Goal: Task Accomplishment & Management: Use online tool/utility

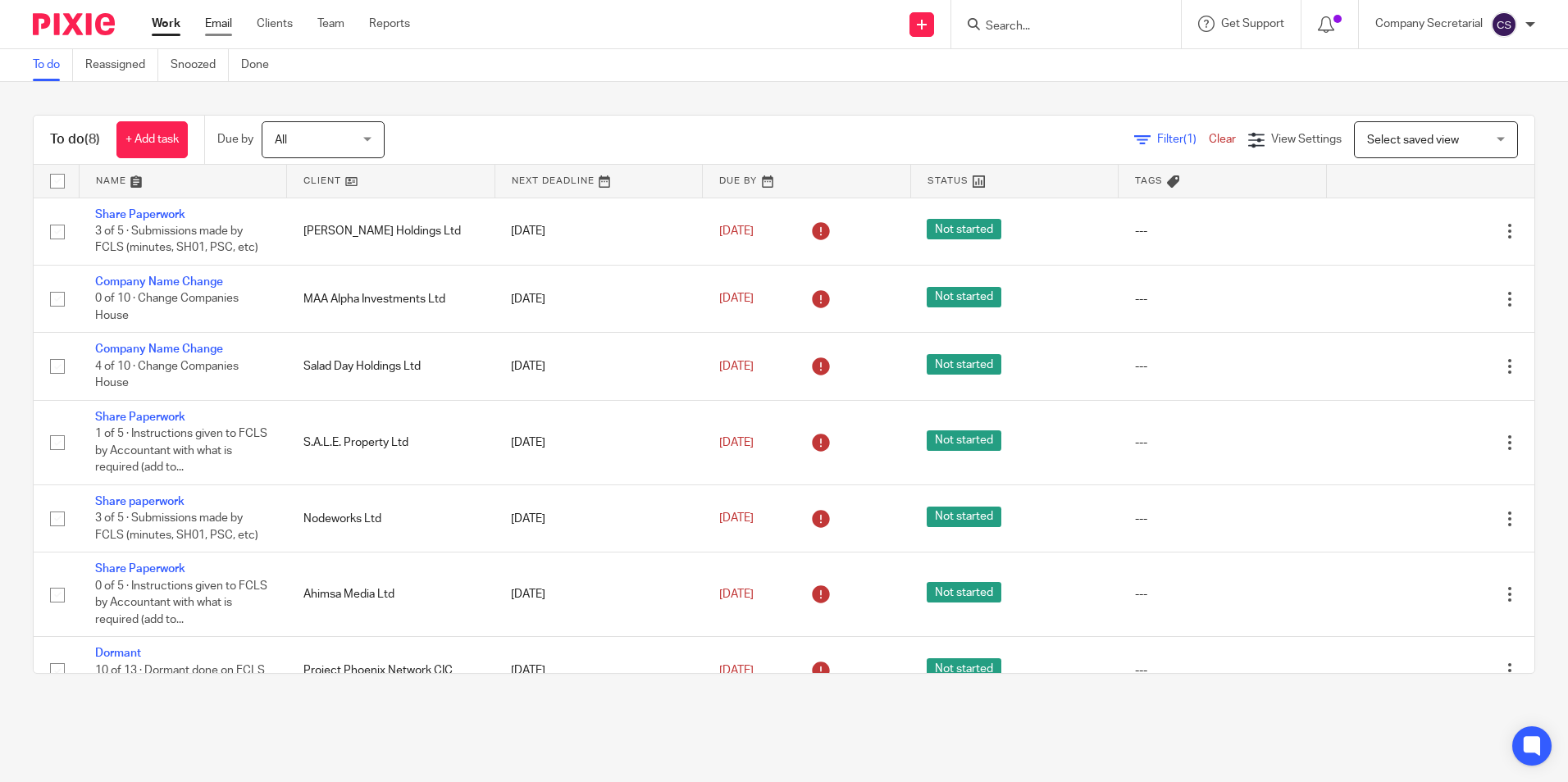
click at [221, 28] on link "Email" at bounding box center [218, 23] width 27 height 17
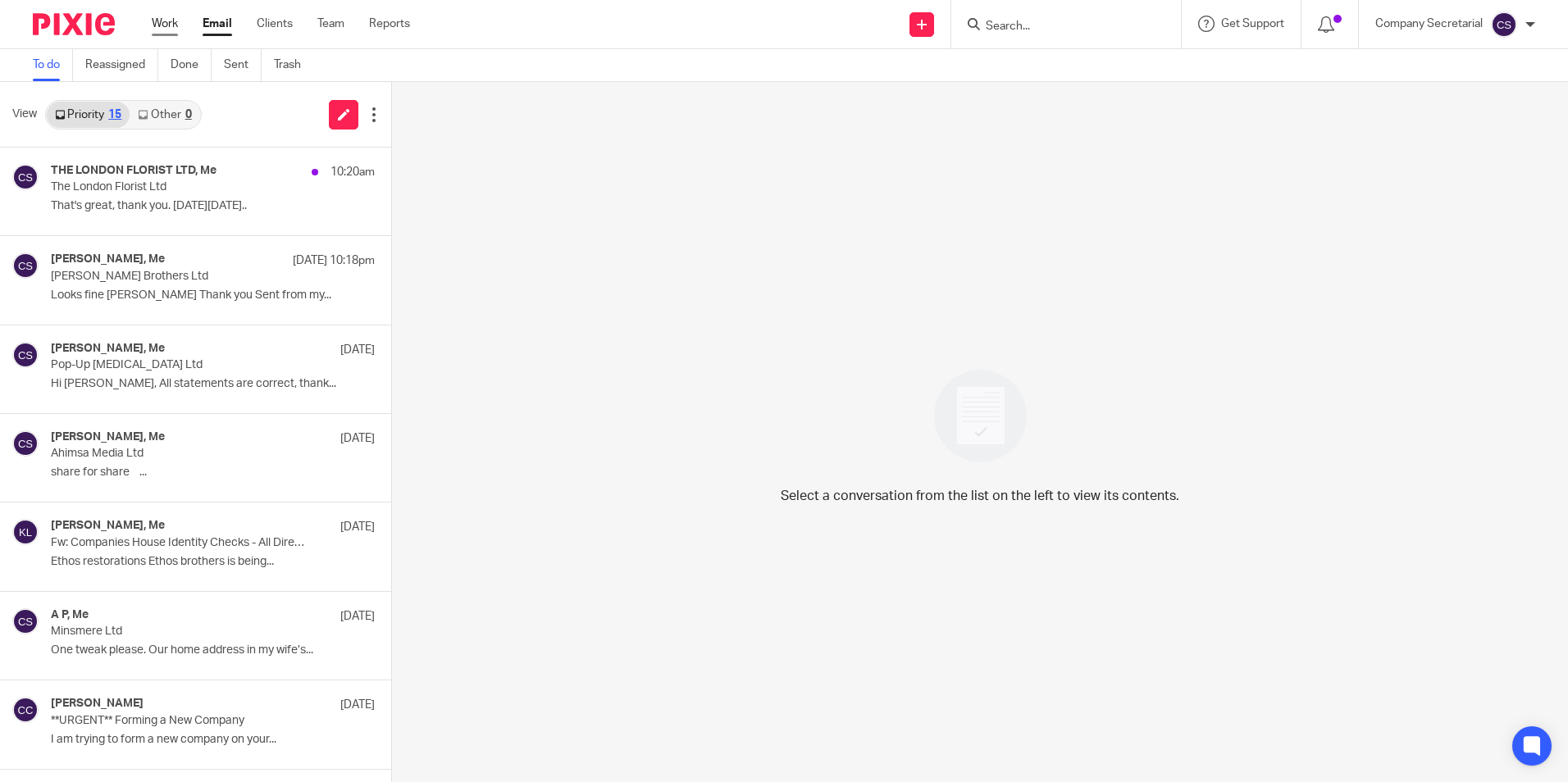
click at [157, 23] on link "Work" at bounding box center [165, 23] width 26 height 17
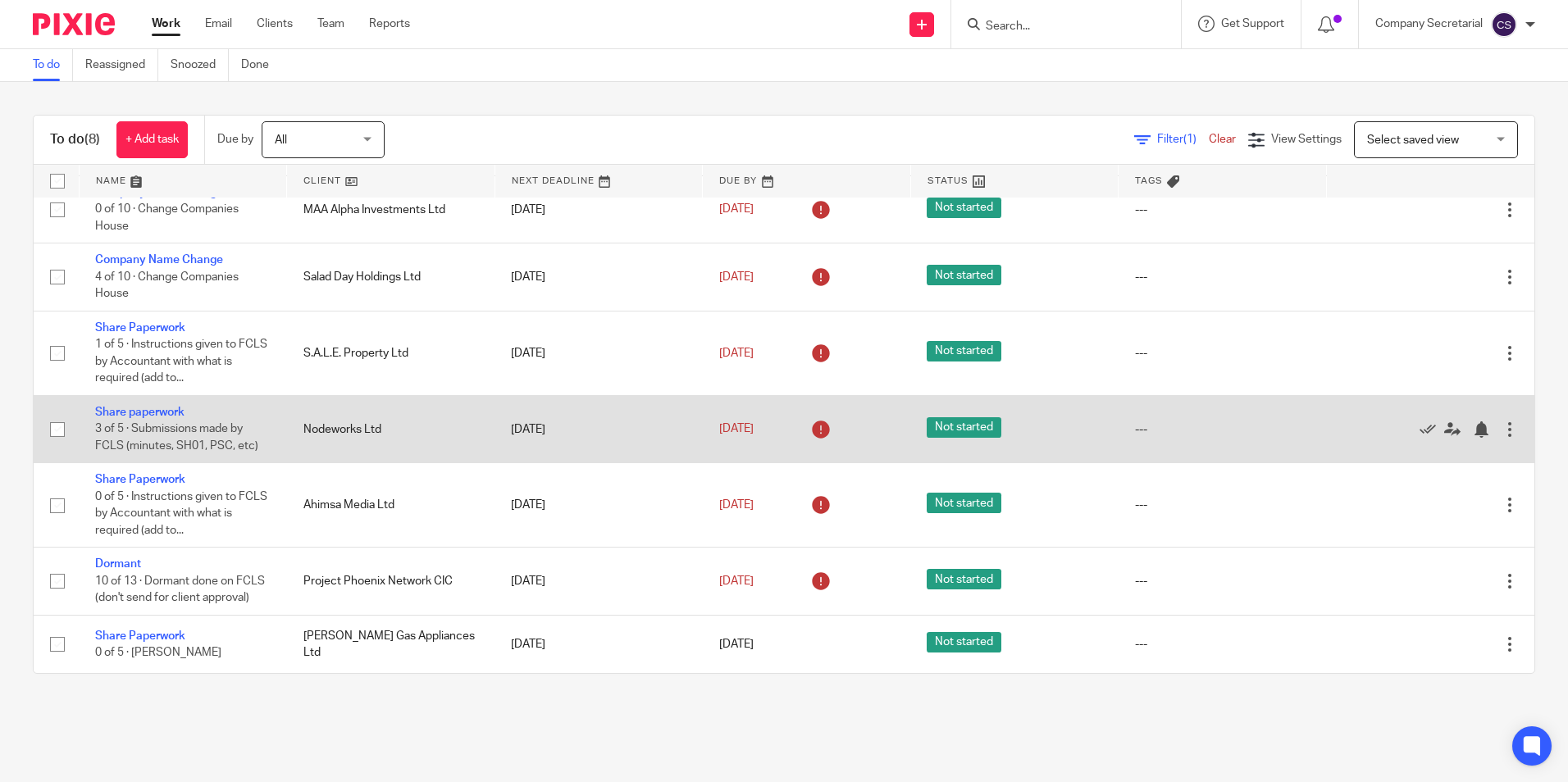
scroll to position [107, 0]
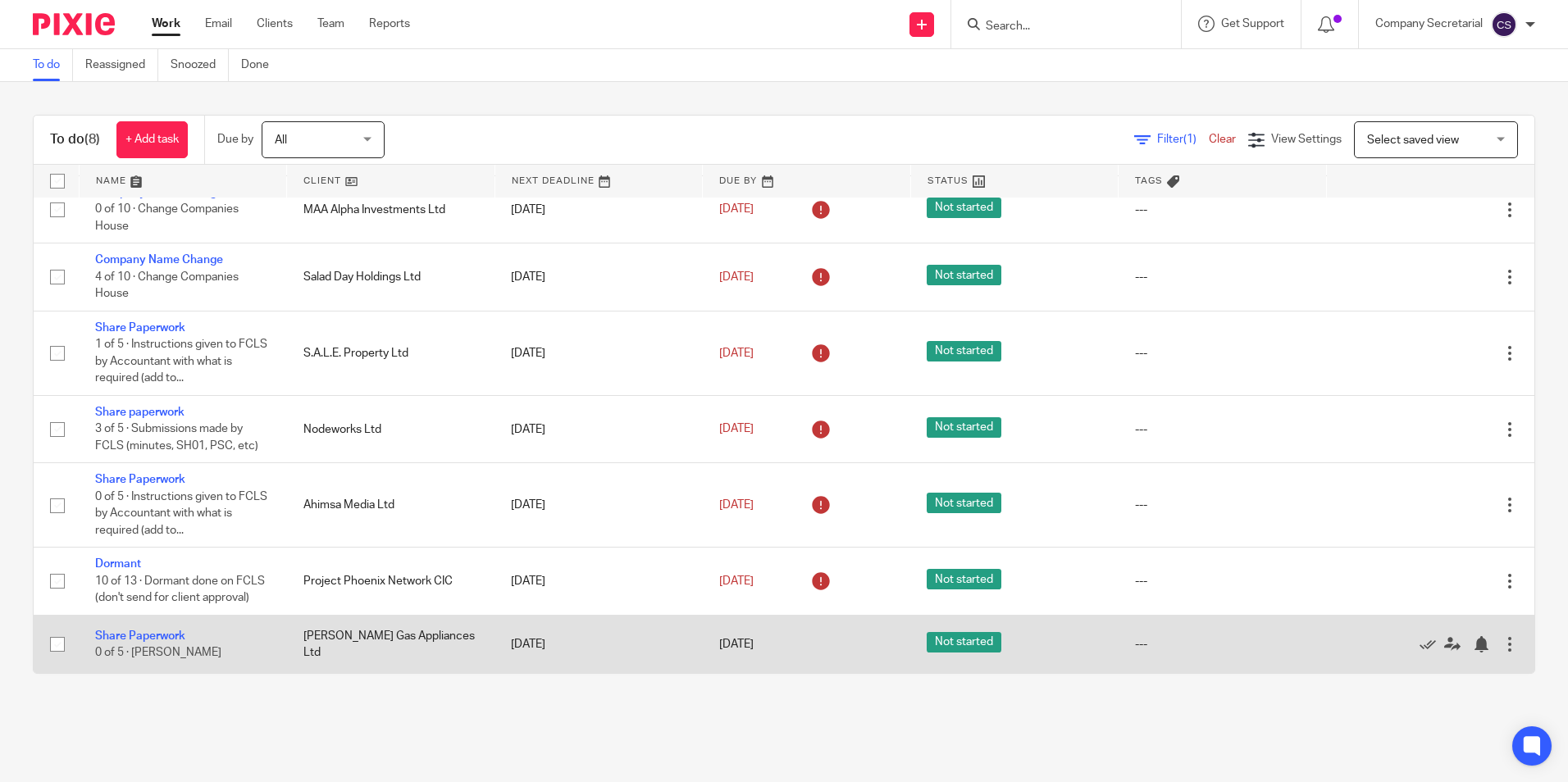
click at [138, 629] on td "Share Paperwork 0 of 5 · [PERSON_NAME]" at bounding box center [183, 644] width 209 height 58
click at [136, 632] on link "Share Paperwork" at bounding box center [140, 636] width 90 height 11
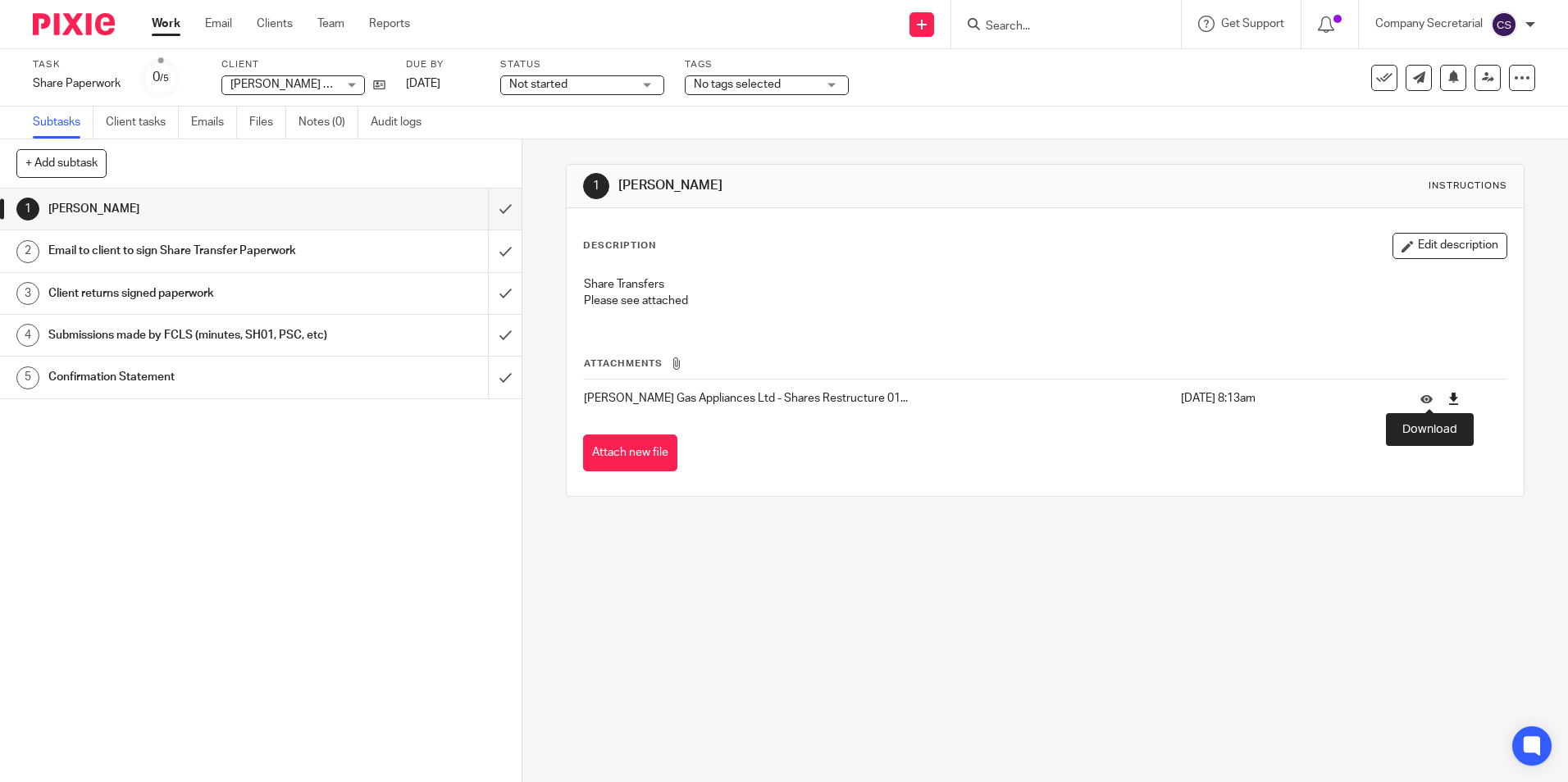
click at [1447, 401] on icon at bounding box center [1453, 399] width 12 height 12
click at [84, 20] on img at bounding box center [74, 23] width 82 height 22
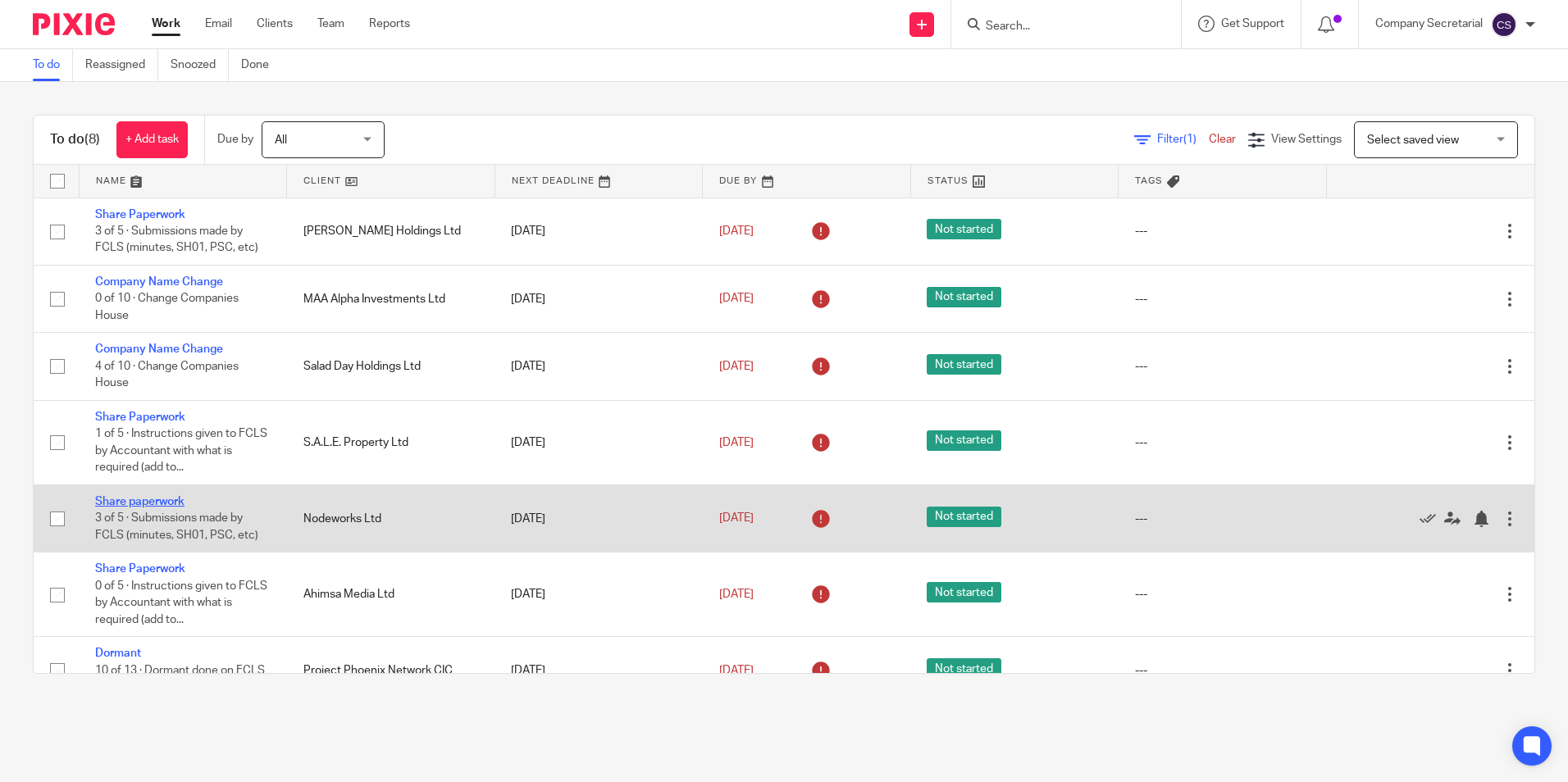
click at [152, 502] on link "Share paperwork" at bounding box center [139, 501] width 90 height 11
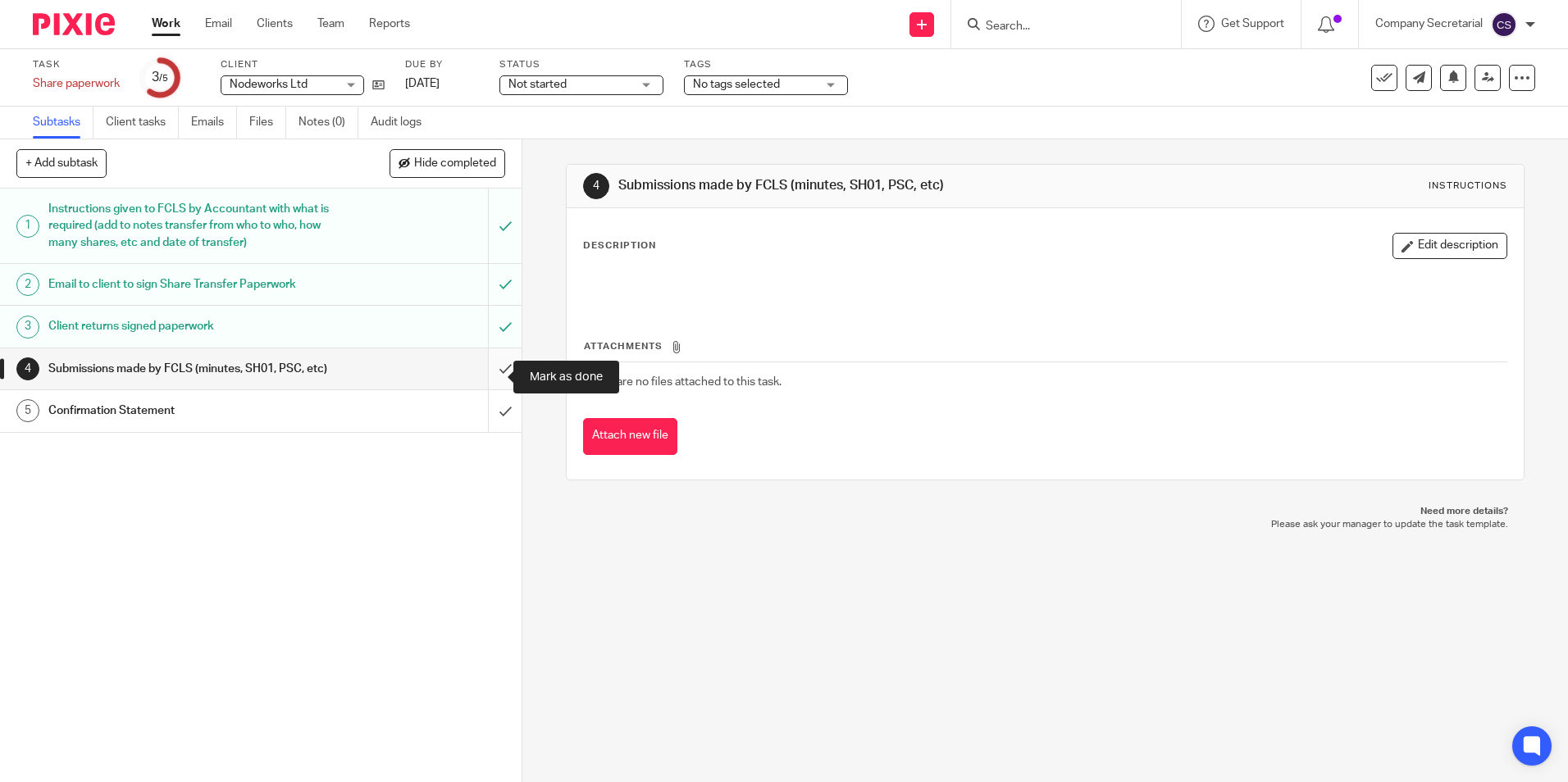
click at [490, 386] on input "submit" at bounding box center [261, 368] width 522 height 41
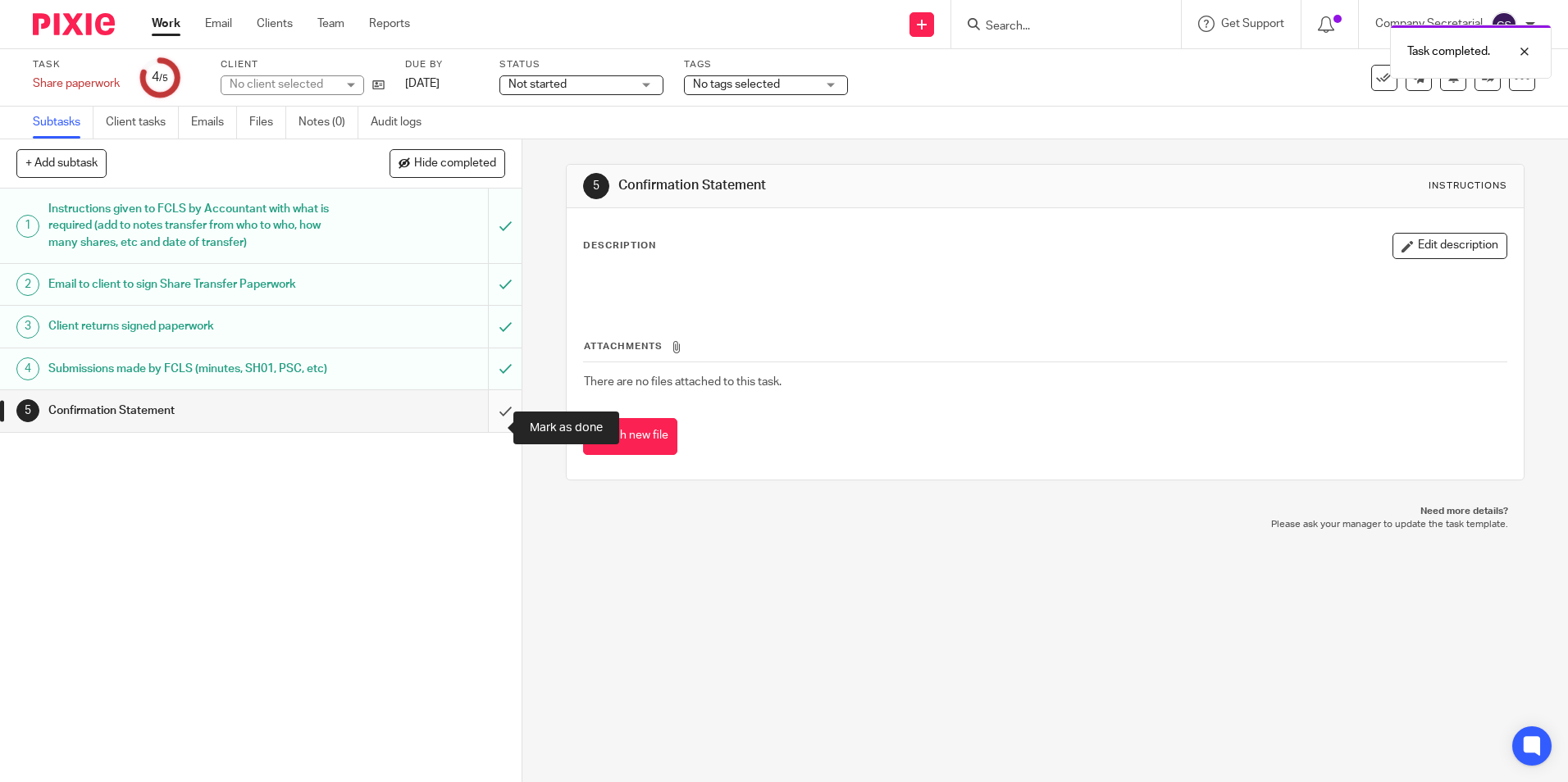
click at [491, 418] on input "submit" at bounding box center [261, 410] width 522 height 41
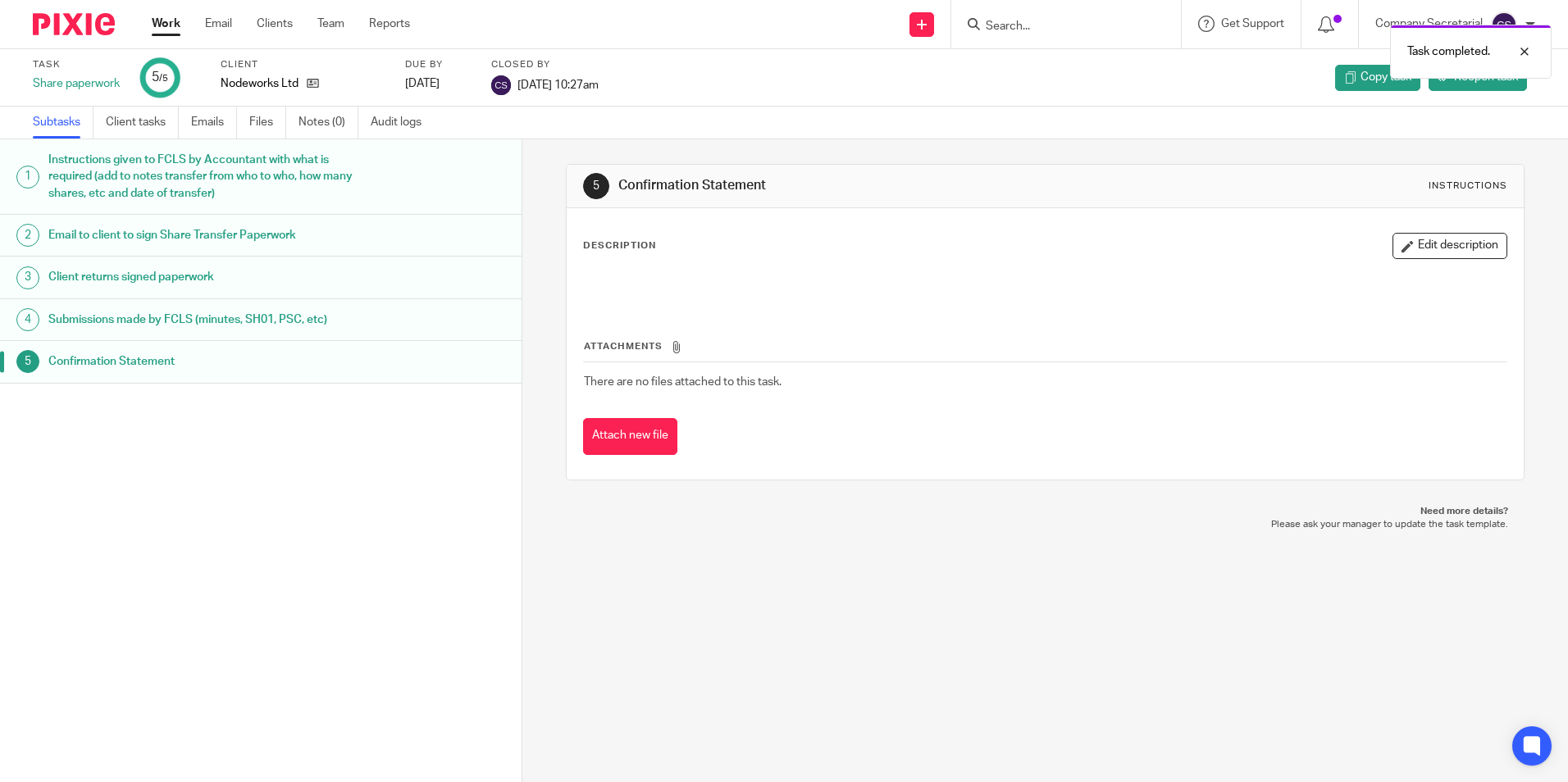
click at [79, 34] on img at bounding box center [74, 23] width 82 height 22
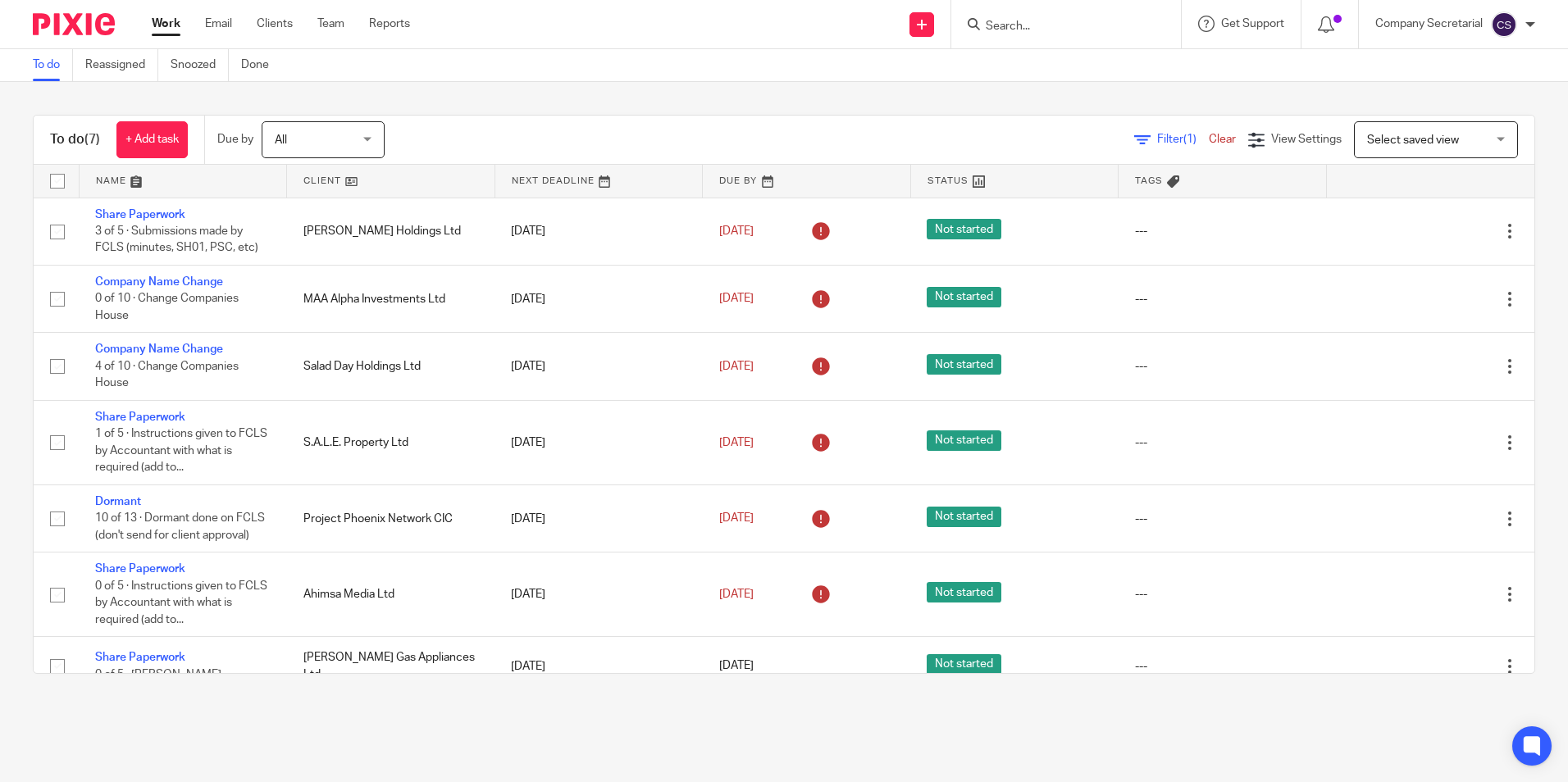
scroll to position [38, 0]
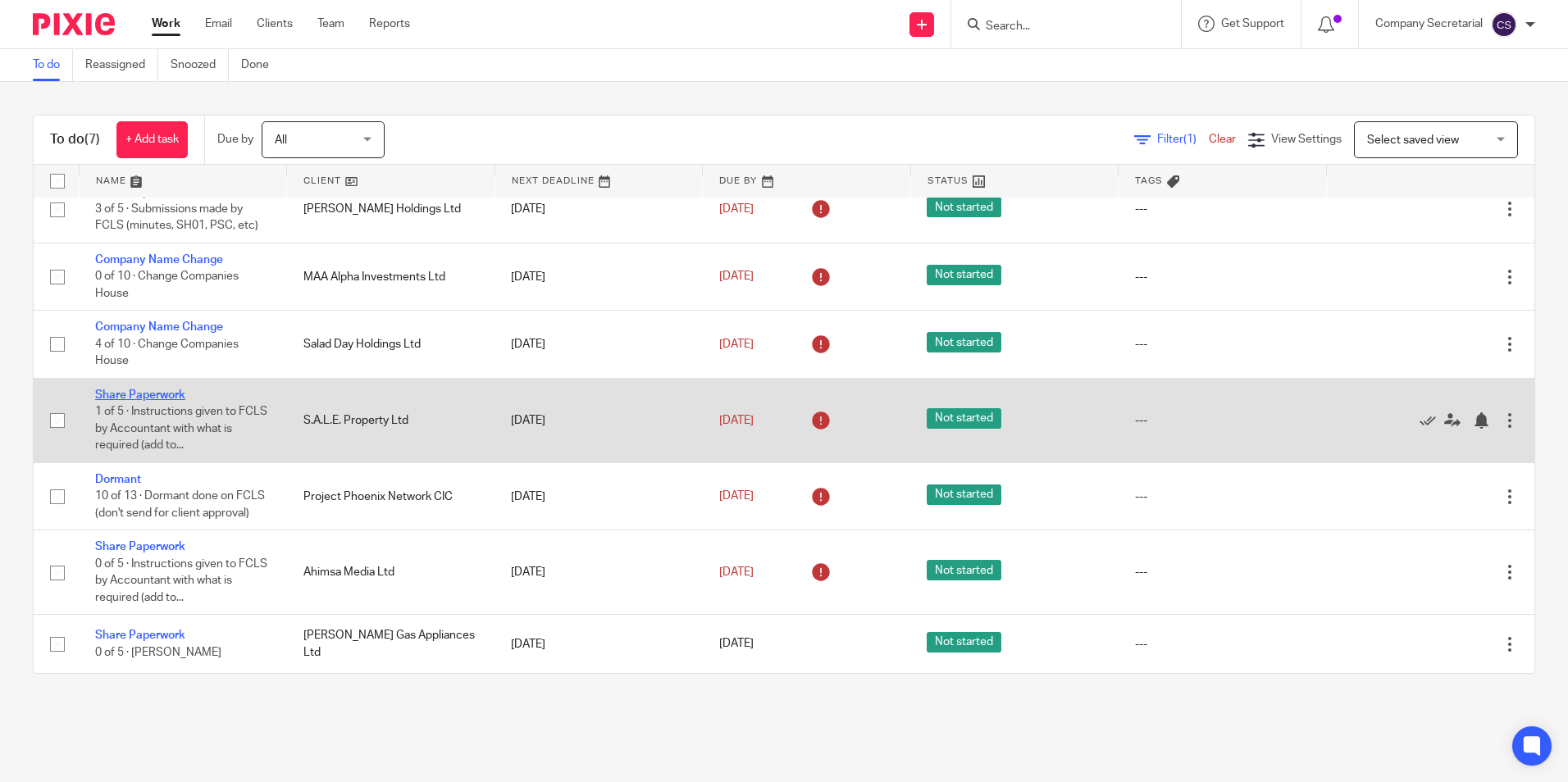
click at [138, 389] on link "Share Paperwork" at bounding box center [140, 394] width 90 height 11
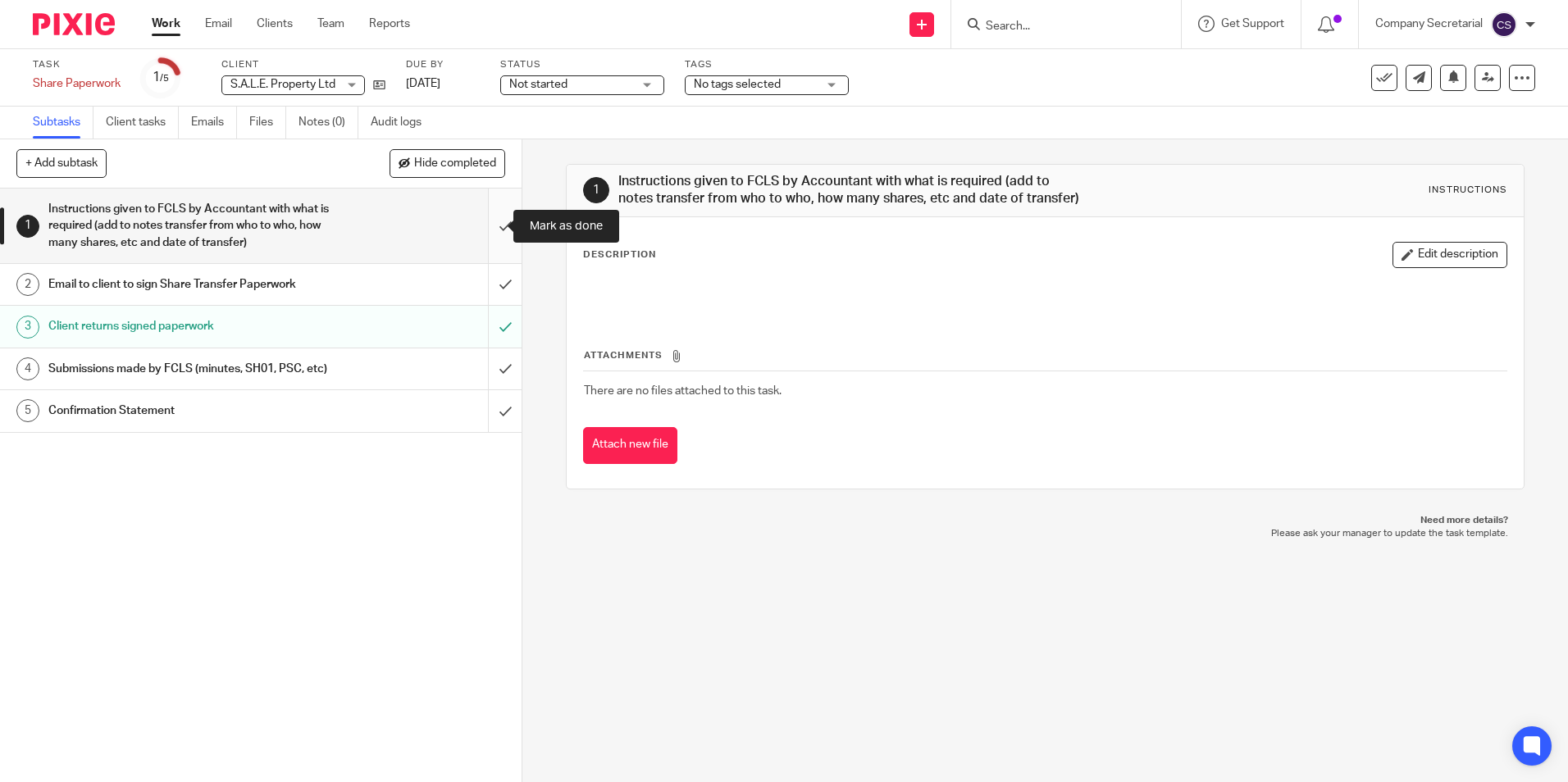
click at [491, 229] on input "submit" at bounding box center [261, 226] width 522 height 75
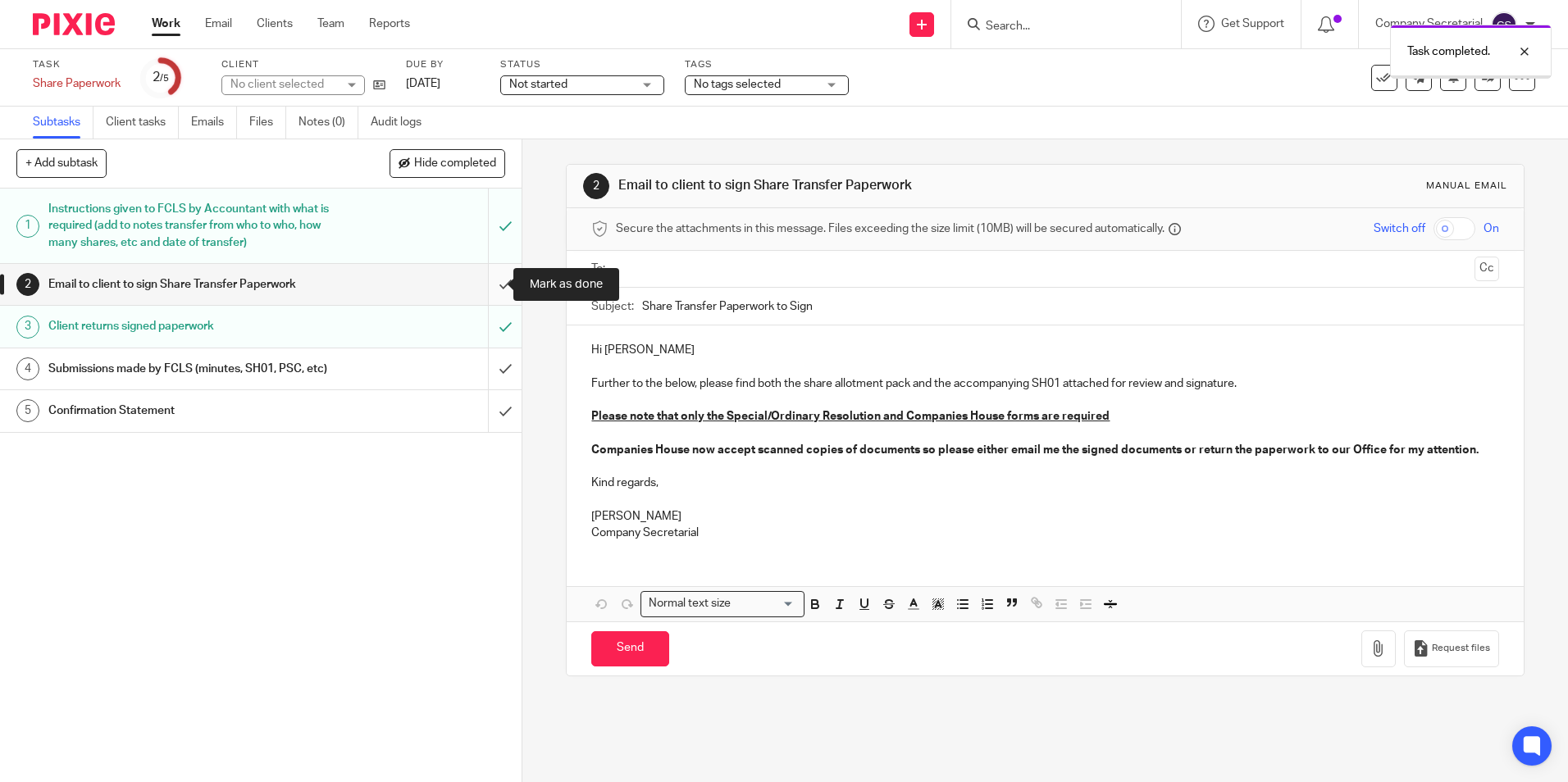
click at [488, 288] on input "submit" at bounding box center [261, 284] width 522 height 41
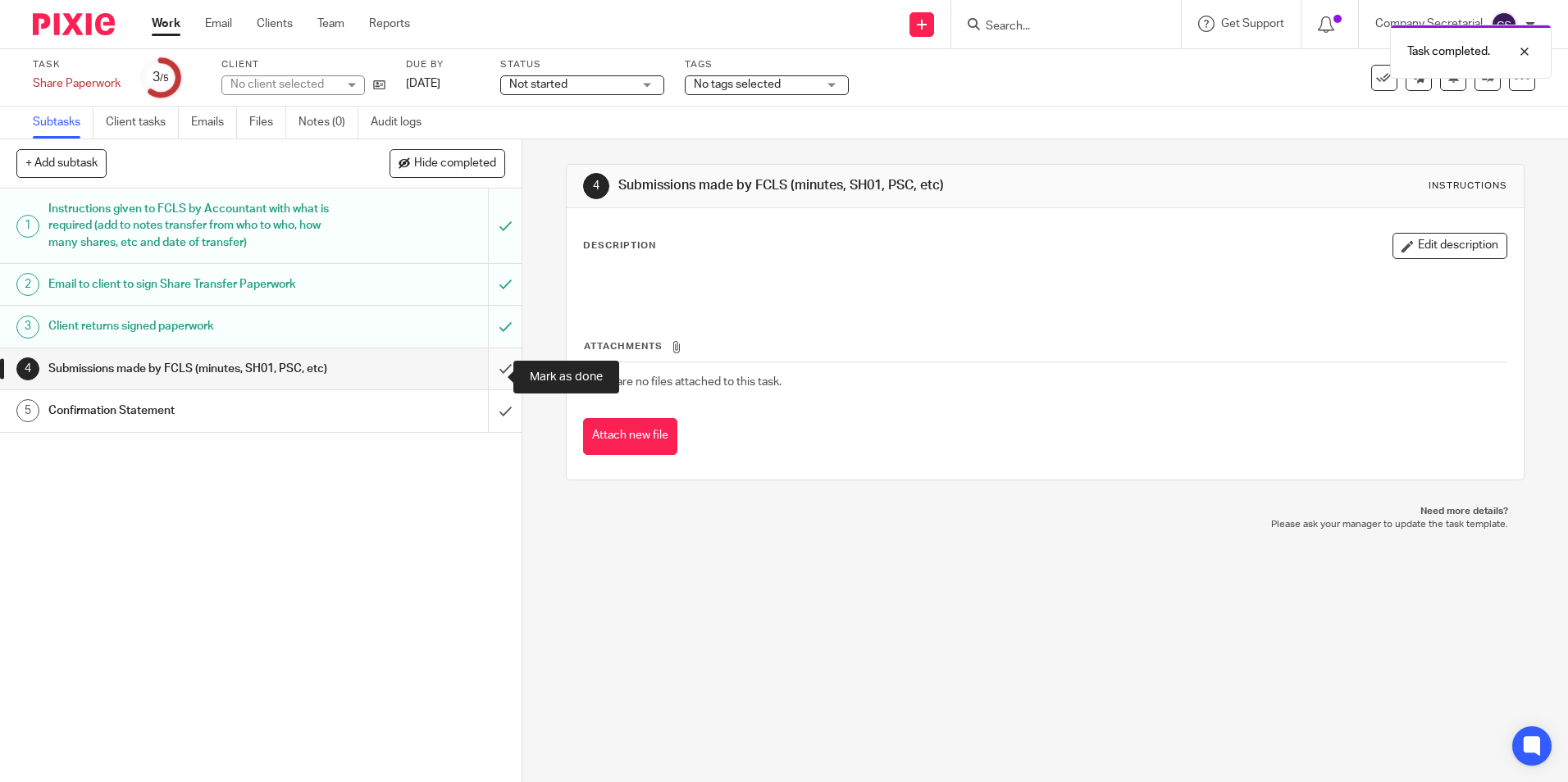
click at [495, 371] on input "submit" at bounding box center [261, 368] width 522 height 41
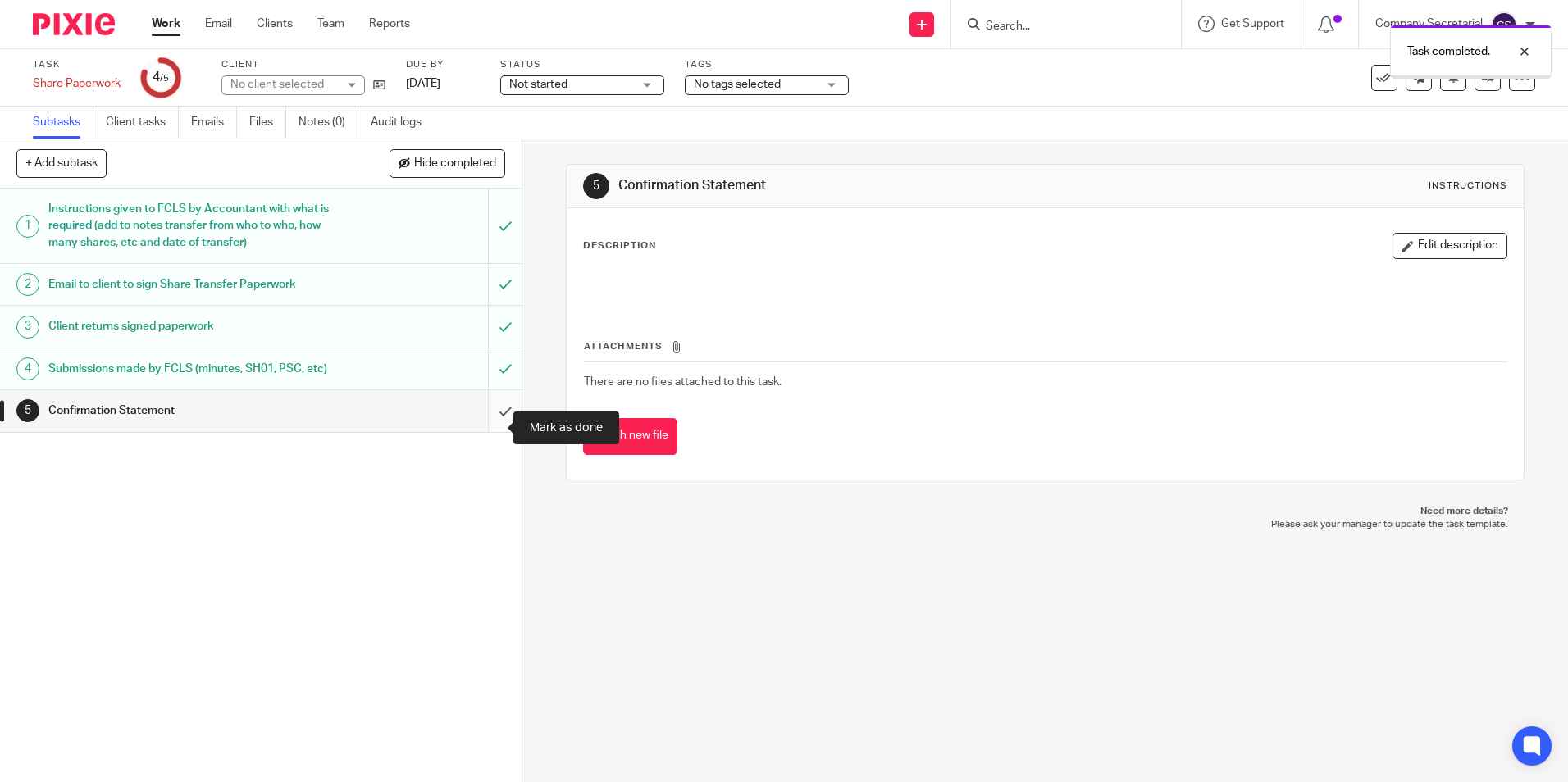
click at [495, 428] on input "submit" at bounding box center [261, 410] width 522 height 41
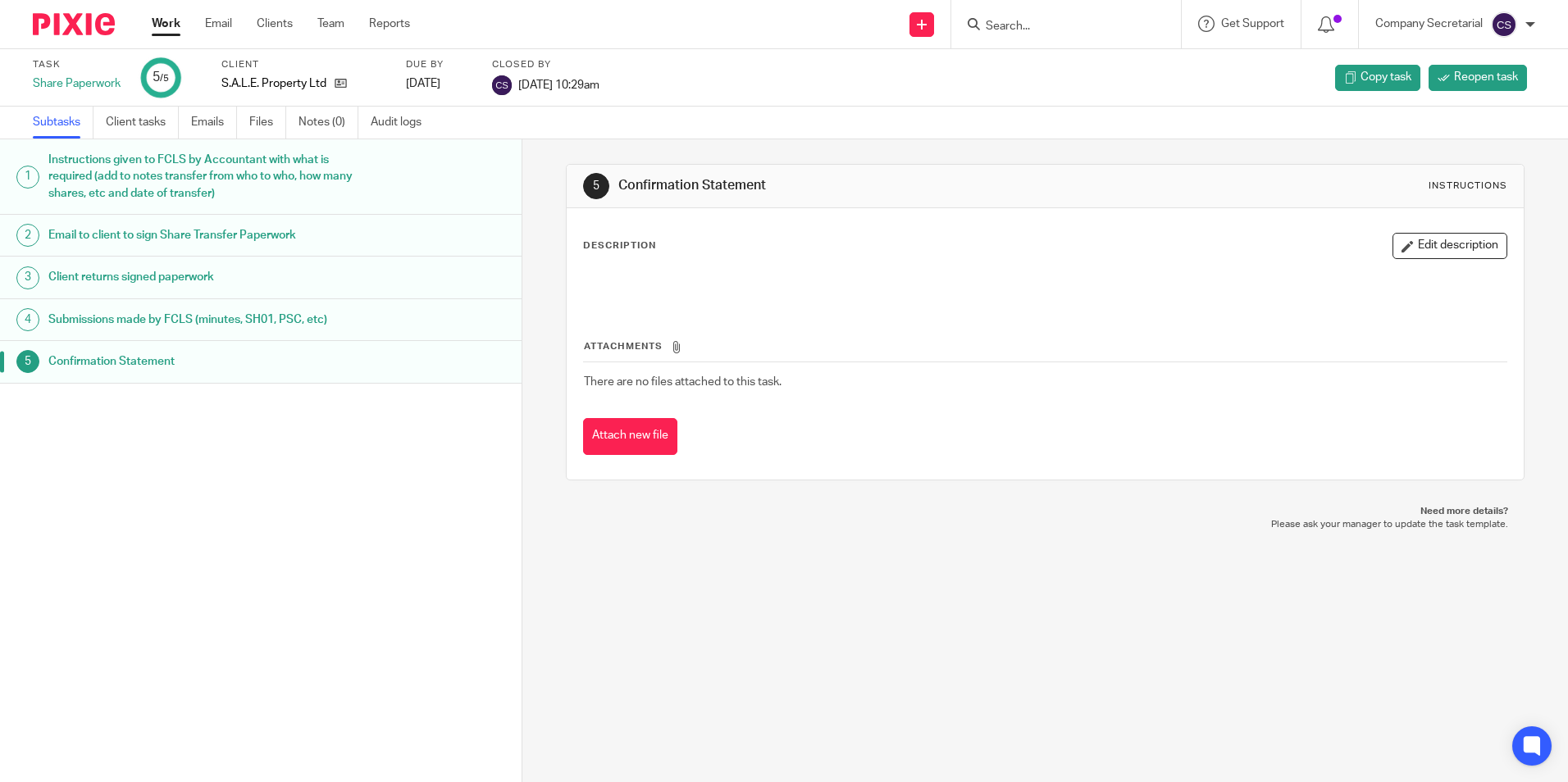
click at [101, 20] on img at bounding box center [74, 23] width 82 height 22
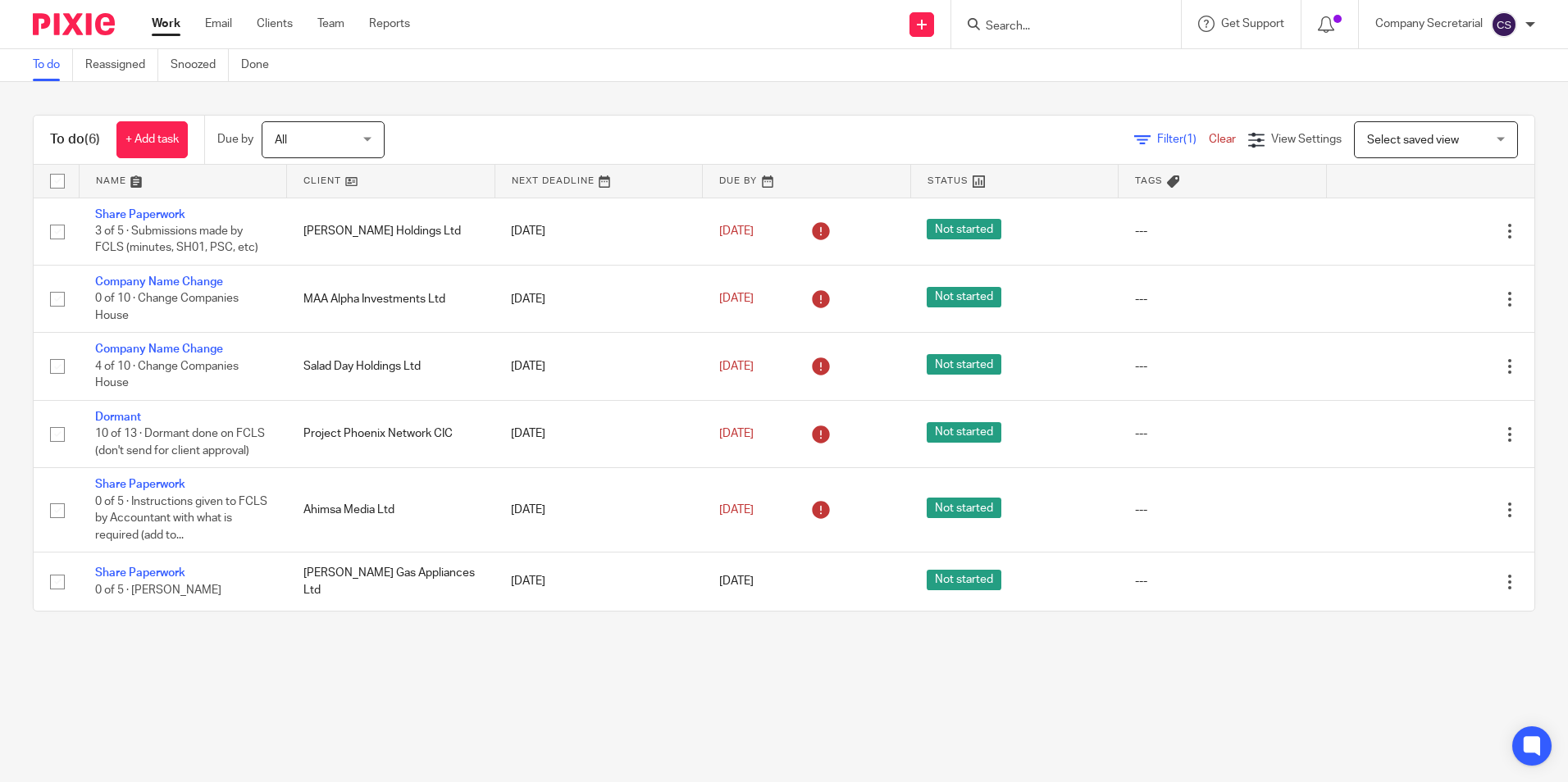
click at [1157, 142] on span "Filter (1)" at bounding box center [1182, 139] width 51 height 11
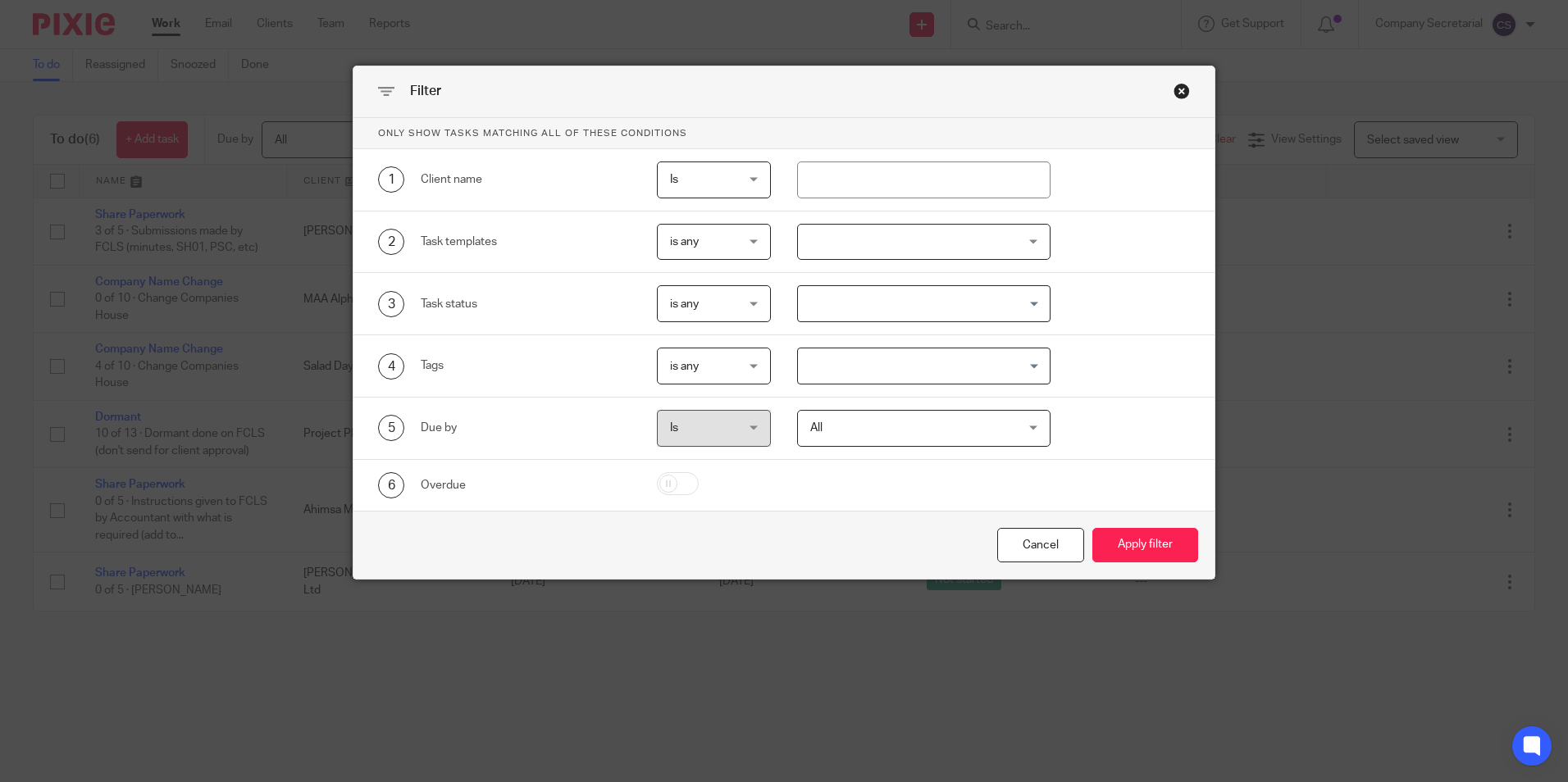
click at [1177, 93] on div "Close this dialog window" at bounding box center [1181, 90] width 17 height 17
